Goal: Task Accomplishment & Management: Use online tool/utility

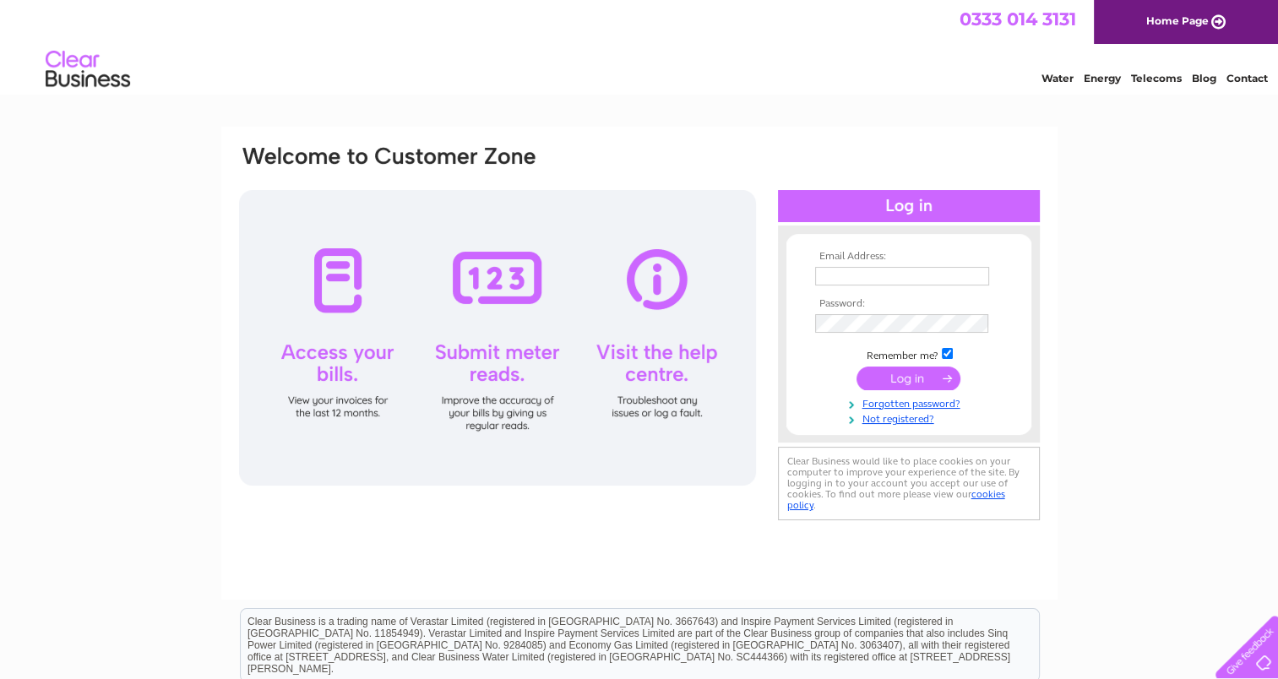
type input "karenbennett764@gmail.com"
click at [635, 375] on input "submit" at bounding box center [908, 379] width 104 height 24
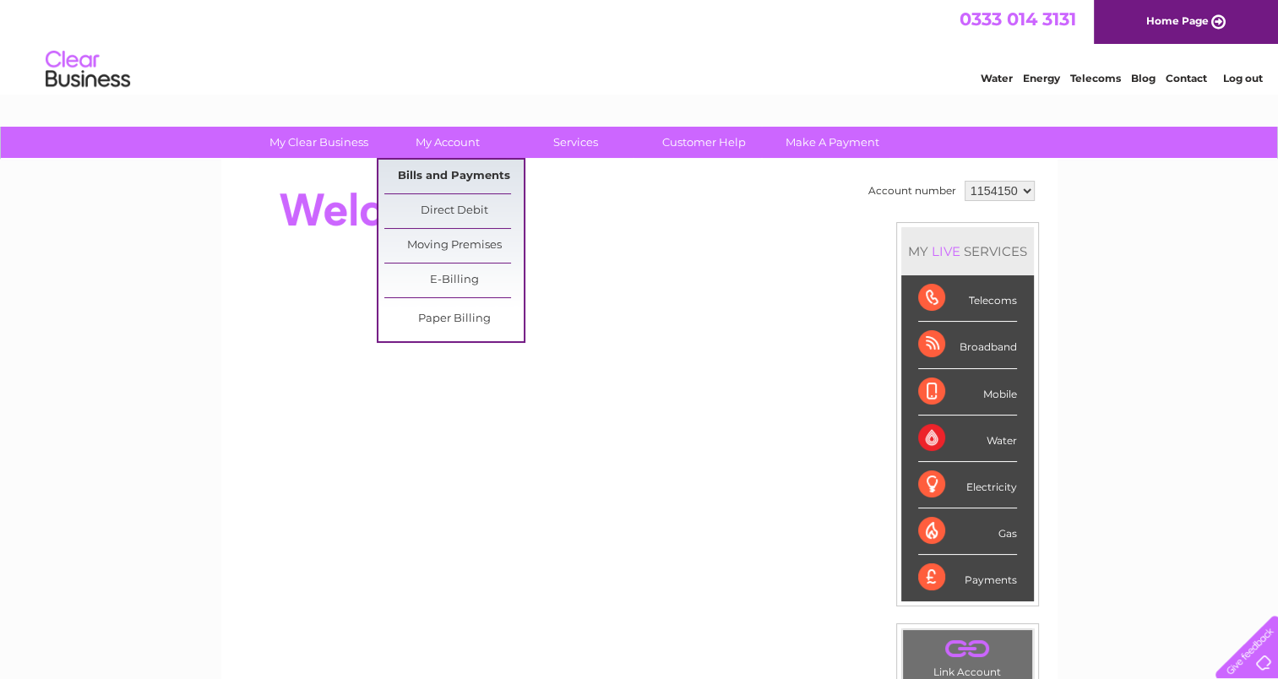
click at [433, 169] on link "Bills and Payments" at bounding box center [453, 177] width 139 height 34
click at [437, 176] on link "Bills and Payments" at bounding box center [453, 177] width 139 height 34
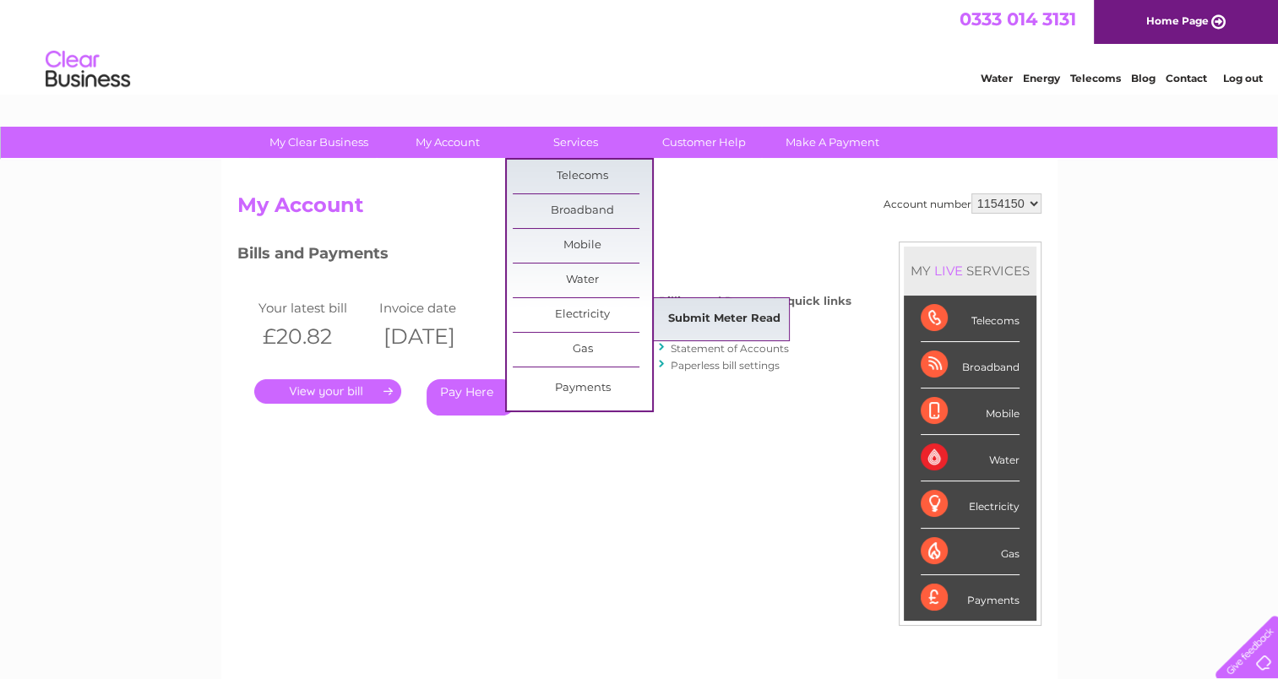
click at [716, 319] on link "Submit Meter Read" at bounding box center [724, 319] width 139 height 34
